Goal: Subscribe to service/newsletter

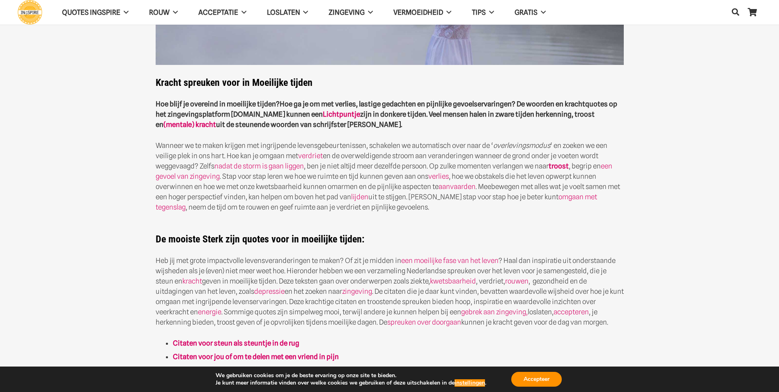
scroll to position [205, 0]
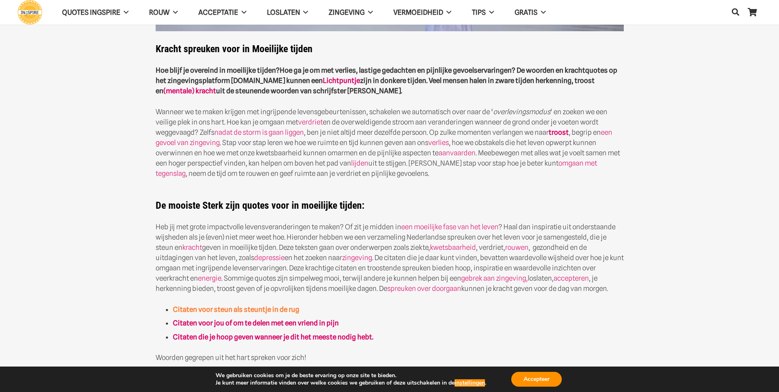
click at [243, 309] on strong "Citaten voor steun als steuntje in de rug" at bounding box center [236, 309] width 126 height 8
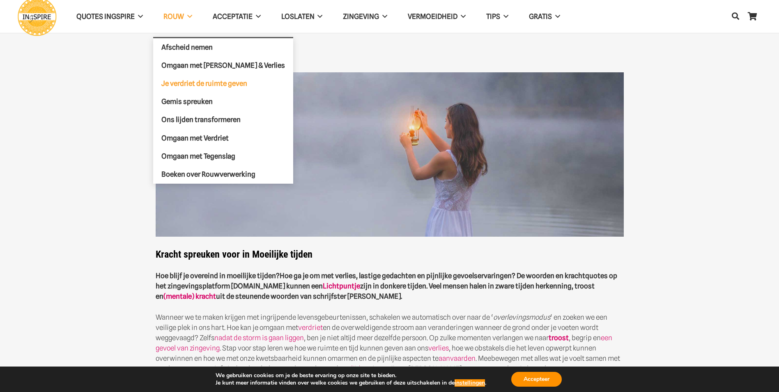
click at [179, 81] on span "Je verdriet de ruimte geven" at bounding box center [204, 83] width 86 height 8
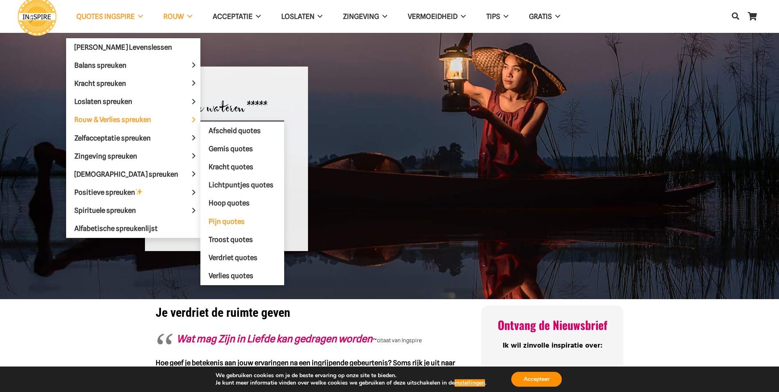
click at [209, 224] on span "Pijn quotes" at bounding box center [227, 221] width 36 height 8
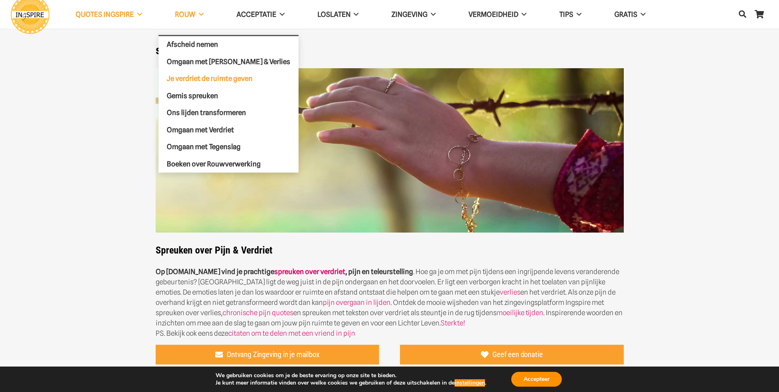
click at [180, 76] on span "Je verdriet de ruimte geven" at bounding box center [210, 78] width 86 height 8
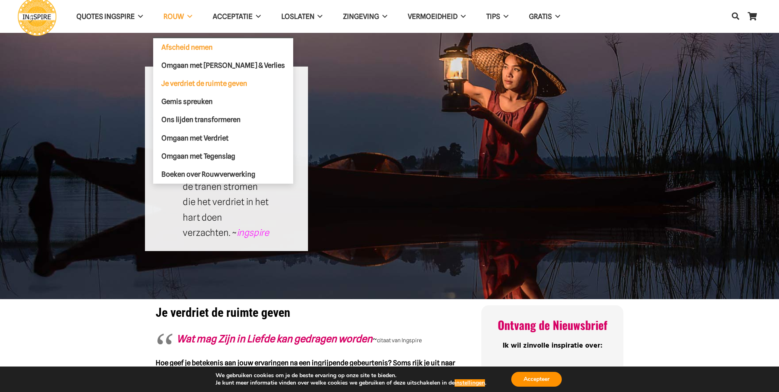
click at [174, 45] on span "Afscheid nemen" at bounding box center [186, 47] width 51 height 8
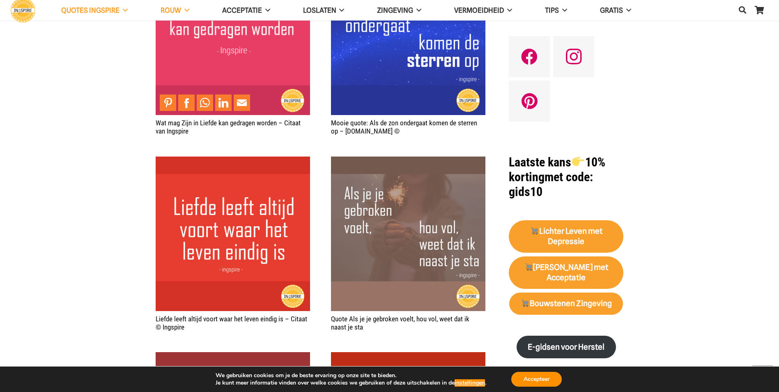
scroll to position [534, 0]
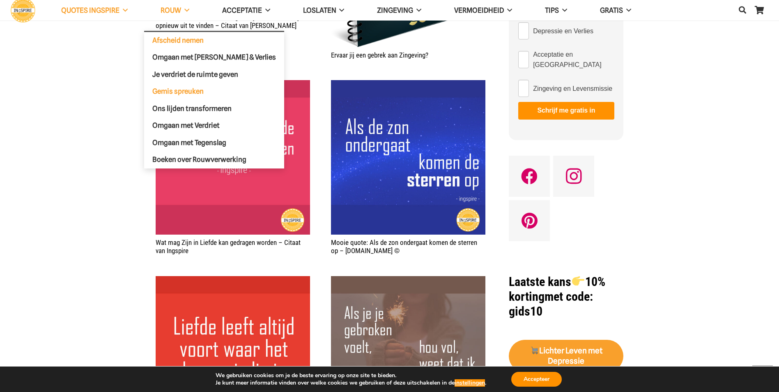
click at [176, 88] on span "Gemis spreuken" at bounding box center [177, 91] width 51 height 8
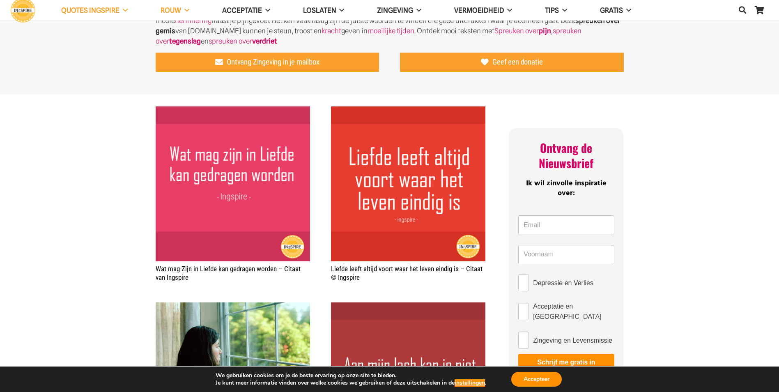
scroll to position [205, 0]
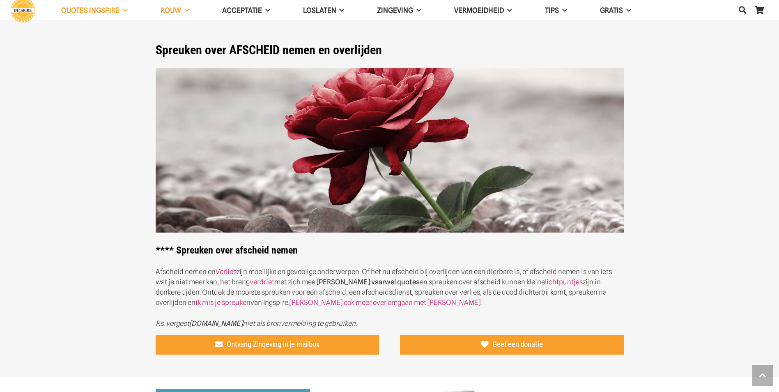
scroll to position [534, 0]
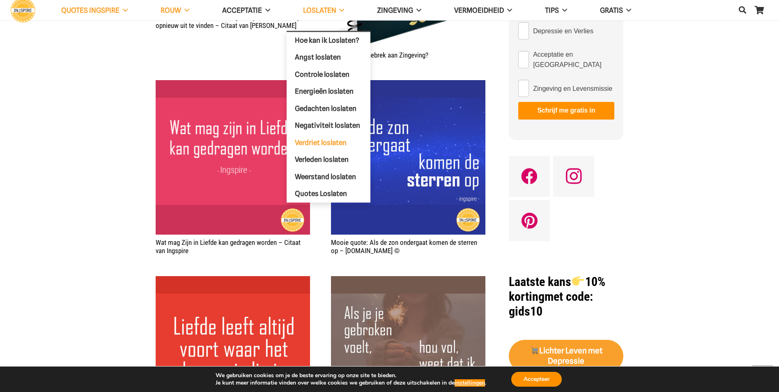
click at [321, 142] on span "Verdriet loslaten" at bounding box center [321, 142] width 52 height 8
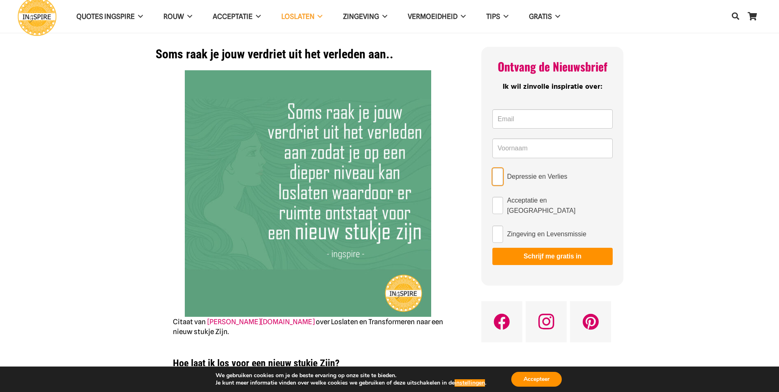
click at [500, 175] on input "Depressie en Verlies" at bounding box center [497, 176] width 11 height 17
checkbox input "true"
drag, startPoint x: 505, startPoint y: 122, endPoint x: 545, endPoint y: 106, distance: 42.2
click at [505, 122] on input "Email *" at bounding box center [552, 119] width 120 height 20
type input "[EMAIL_ADDRESS][DOMAIN_NAME]"
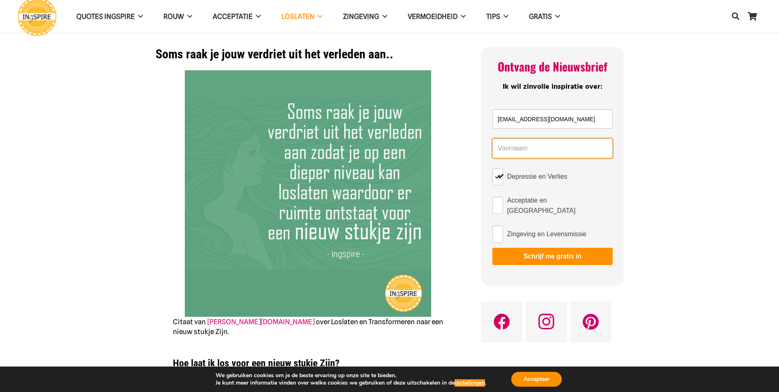
click at [508, 148] on input "Name *" at bounding box center [552, 148] width 120 height 20
type input "[PERSON_NAME]"
click at [500, 204] on input "Acceptatie en [GEOGRAPHIC_DATA]" at bounding box center [497, 205] width 11 height 17
checkbox input "true"
click at [539, 252] on button "Schrijf me gratis in" at bounding box center [552, 256] width 120 height 17
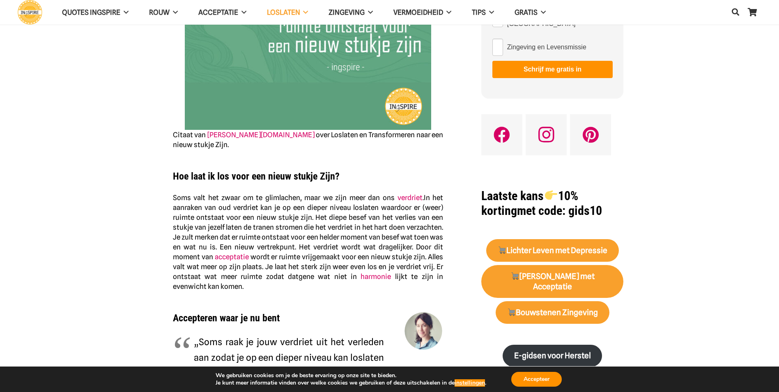
scroll to position [205, 0]
